Goal: Task Accomplishment & Management: Manage account settings

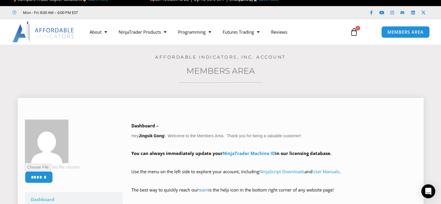
scroll to position [87, 0]
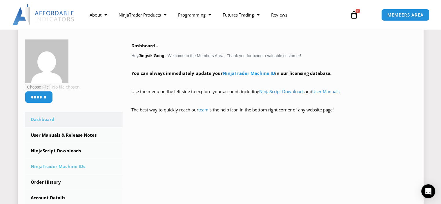
click at [58, 166] on link "NinjaTrader Machine IDs" at bounding box center [74, 166] width 98 height 15
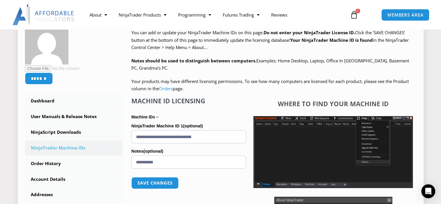
scroll to position [116, 0]
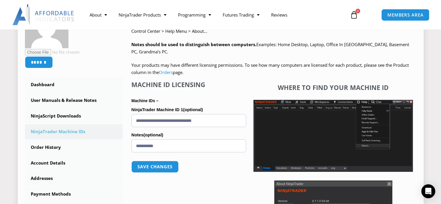
drag, startPoint x: 227, startPoint y: 120, endPoint x: 75, endPoint y: 108, distance: 152.2
click at [76, 108] on div "****** Dashboard Subscriptions User Manuals & Release Notes NinjaScript Downloa…" at bounding box center [221, 136] width 392 height 263
type input "**********"
click at [160, 166] on button "Save changes" at bounding box center [155, 166] width 50 height 12
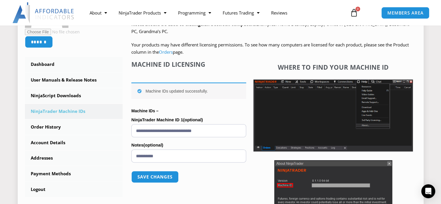
scroll to position [145, 0]
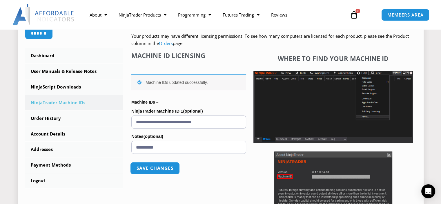
click at [160, 171] on button "Save changes" at bounding box center [155, 168] width 50 height 12
click at [158, 169] on button "Save changes" at bounding box center [155, 168] width 50 height 12
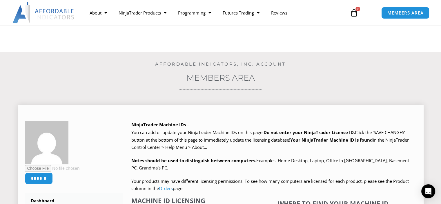
scroll to position [116, 0]
